Goal: Information Seeking & Learning: Learn about a topic

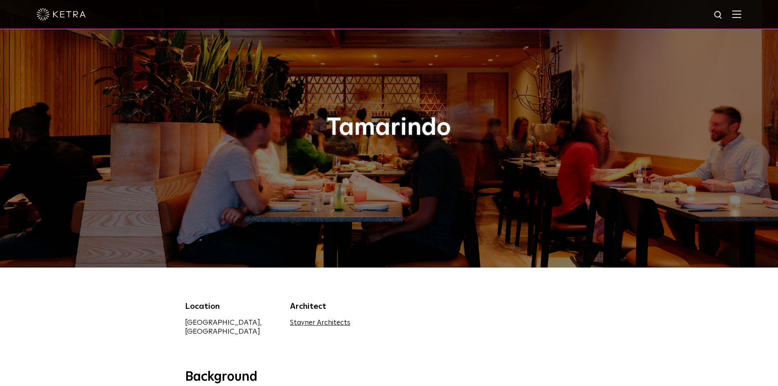
scroll to position [163, 0]
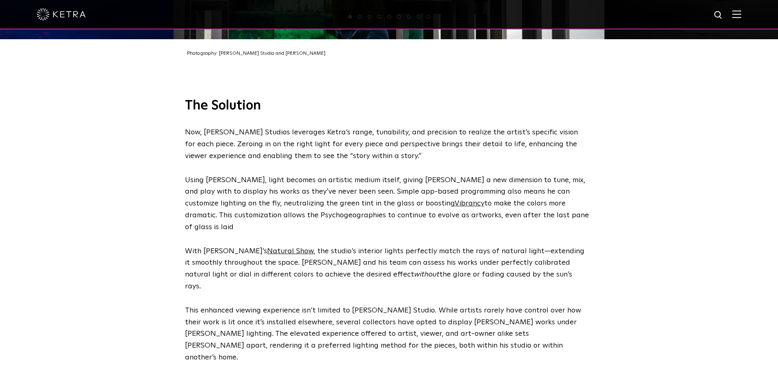
scroll to position [1634, 0]
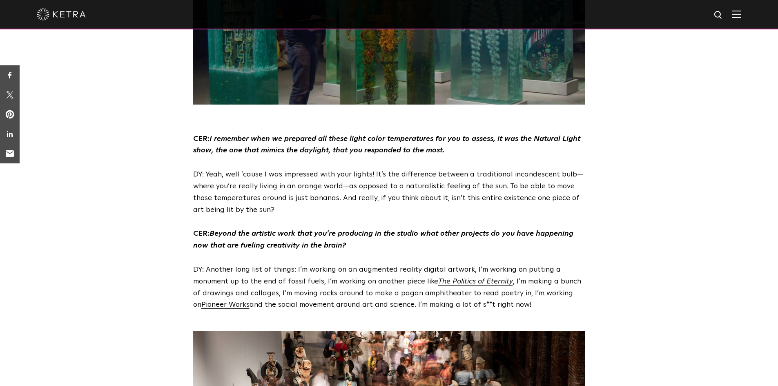
scroll to position [2287, 0]
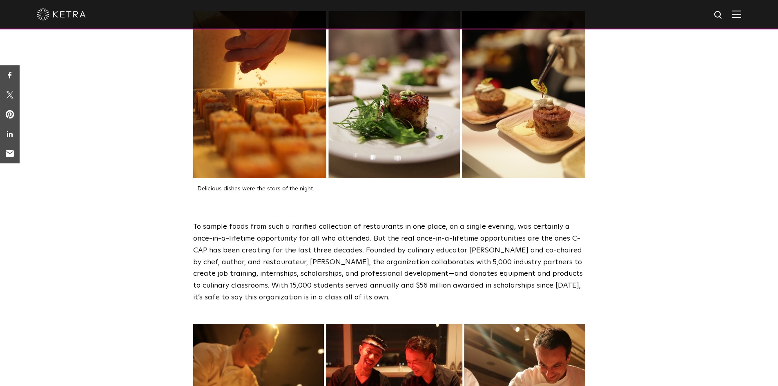
scroll to position [1389, 0]
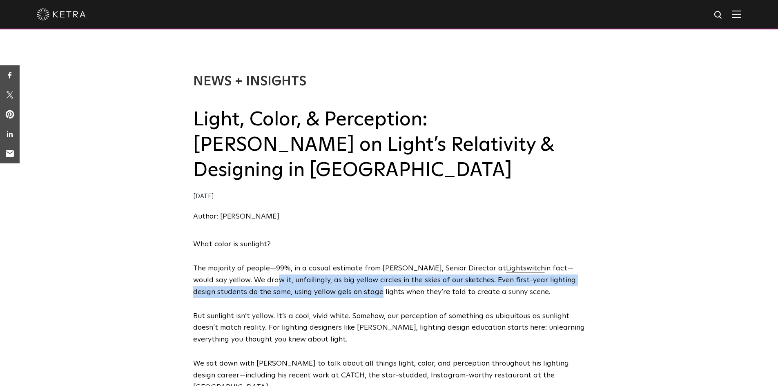
drag, startPoint x: 250, startPoint y: 258, endPoint x: 352, endPoint y: 264, distance: 102.7
click at [352, 264] on p "The majority of people—99%, in a casual estimate from Charles Foster, Senior Di…" at bounding box center [389, 280] width 392 height 35
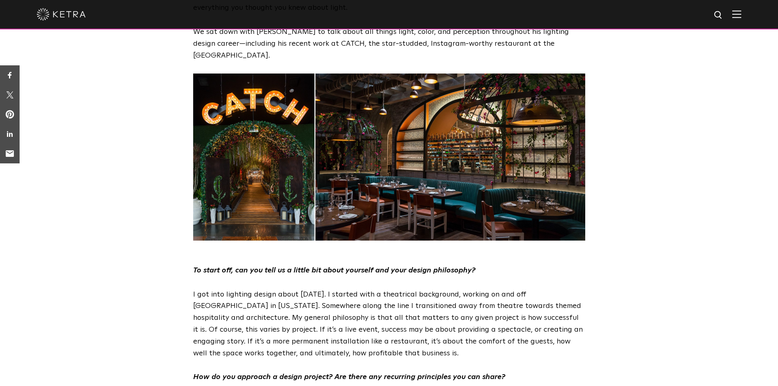
scroll to position [408, 0]
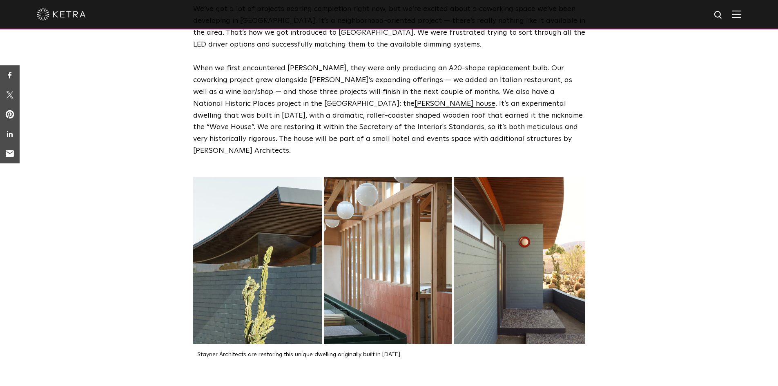
scroll to position [1062, 0]
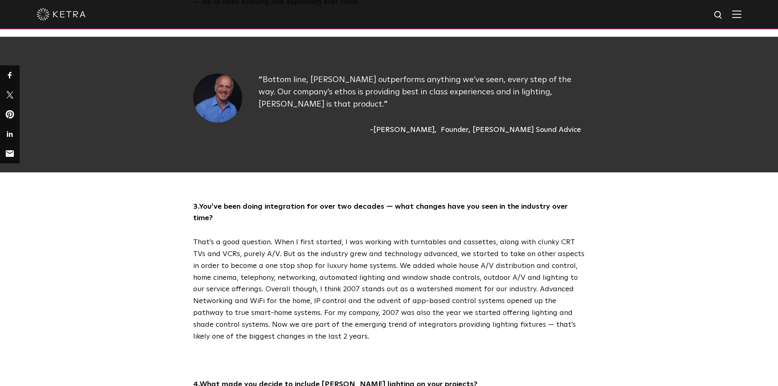
scroll to position [1062, 0]
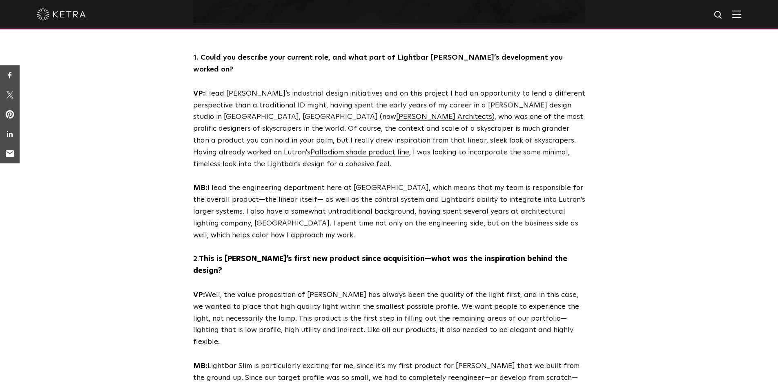
scroll to position [904, 0]
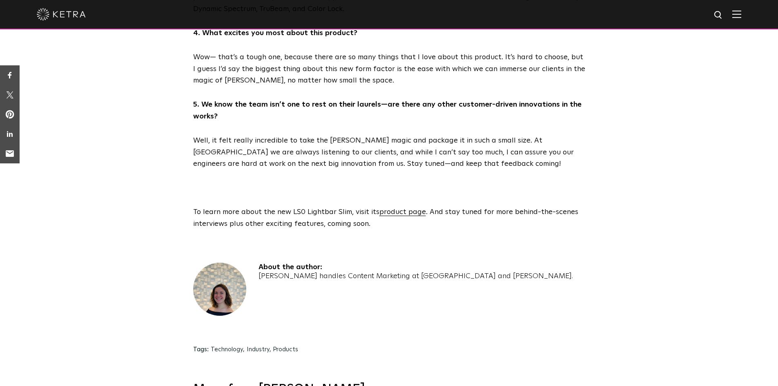
scroll to position [1430, 0]
